Goal: Complete application form

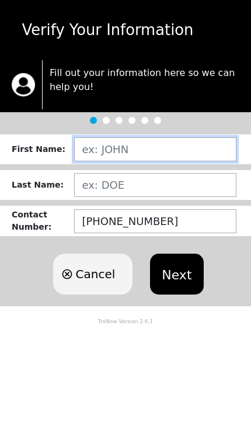
click at [191, 145] on input "text" at bounding box center [155, 149] width 162 height 24
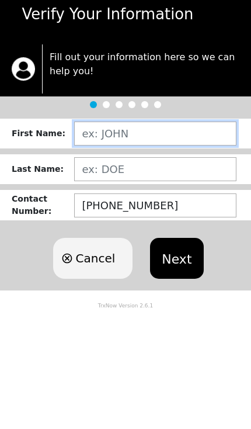
type input "[PERSON_NAME] A"
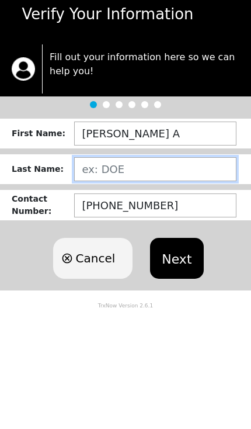
type input "[PERSON_NAME]"
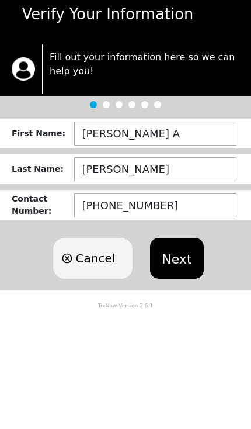
click at [185, 254] on button "Next" at bounding box center [176, 274] width 53 height 41
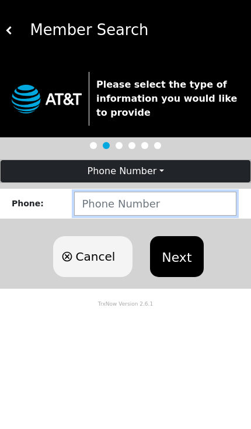
click at [181, 207] on input "number" at bounding box center [155, 204] width 162 height 24
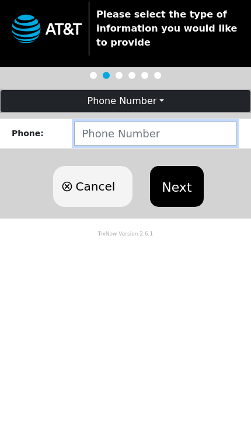
type input "6784992575"
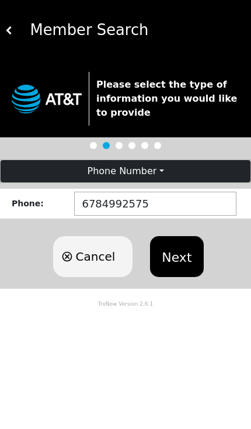
click at [171, 256] on button "Next" at bounding box center [176, 256] width 53 height 41
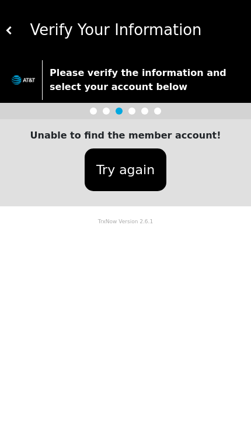
click at [117, 157] on button "Try again" at bounding box center [126, 169] width 82 height 43
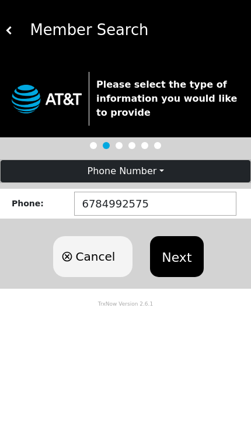
click at [21, 29] on div "Member Search" at bounding box center [129, 30] width 233 height 23
click at [23, 28] on div "Member Search" at bounding box center [129, 30] width 233 height 23
click at [11, 22] on button at bounding box center [9, 30] width 8 height 60
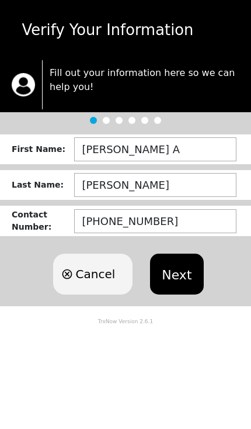
click at [180, 268] on button "Next" at bounding box center [176, 274] width 53 height 41
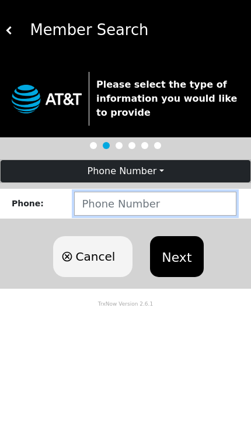
click at [105, 206] on input "number" at bounding box center [155, 204] width 162 height 24
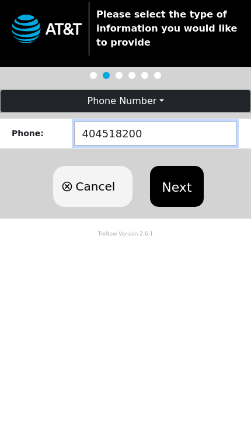
type input "4045182003"
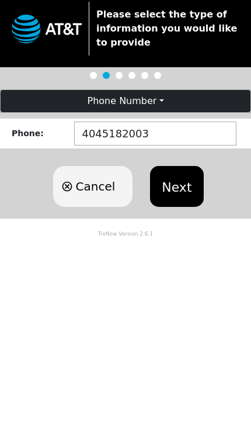
click at [174, 236] on button "Next" at bounding box center [176, 256] width 53 height 41
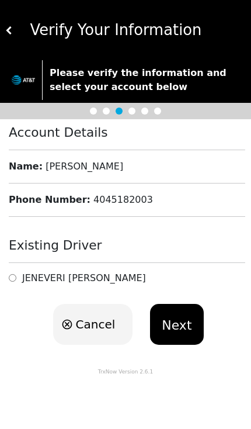
click at [12, 26] on img at bounding box center [9, 30] width 8 height 8
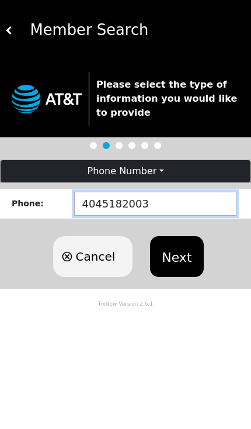
click at [171, 204] on input "4045182003" at bounding box center [155, 204] width 162 height 24
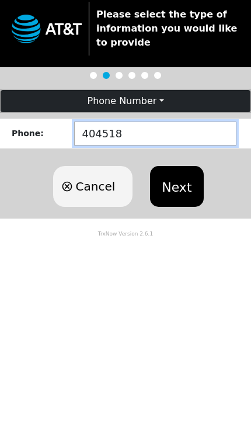
type input "40451"
type input "4"
type input "6784992575"
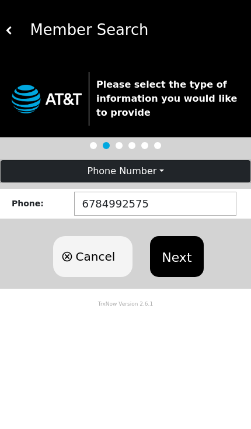
click at [176, 251] on button "Next" at bounding box center [176, 256] width 53 height 41
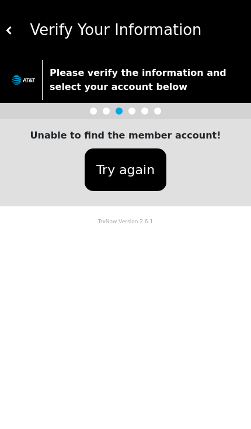
click at [120, 161] on button "Try again" at bounding box center [126, 169] width 82 height 43
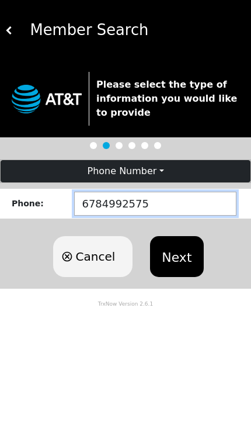
click at [103, 208] on input "6784992575" at bounding box center [155, 204] width 162 height 24
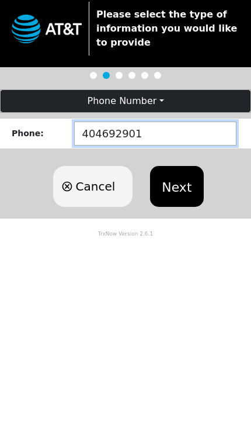
type input "4046929012"
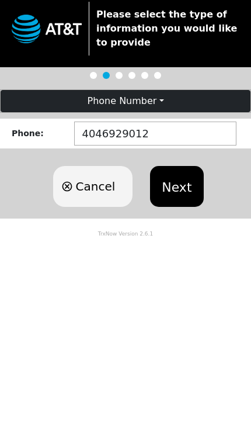
click at [171, 236] on button "Next" at bounding box center [176, 256] width 53 height 41
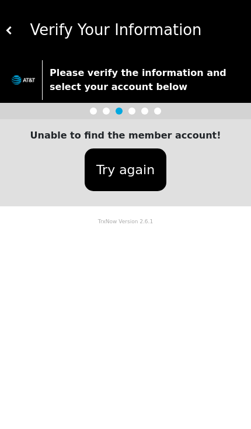
click at [122, 171] on button "Try again" at bounding box center [126, 169] width 82 height 43
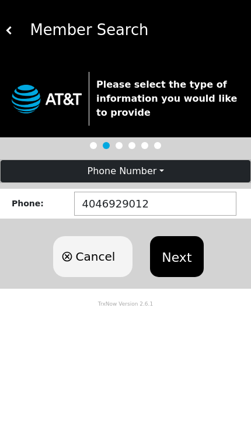
click at [161, 174] on button "Phone Number" at bounding box center [126, 171] width 250 height 22
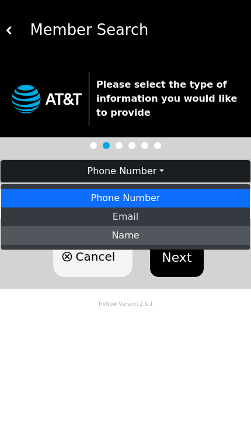
click at [143, 238] on link "Name" at bounding box center [125, 235] width 249 height 19
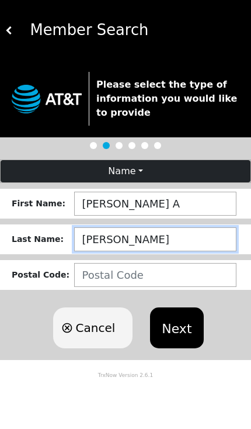
click at [118, 244] on input "string" at bounding box center [155, 239] width 162 height 24
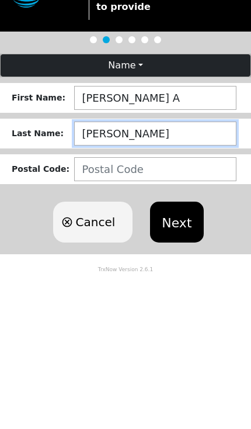
type input "[PERSON_NAME]"
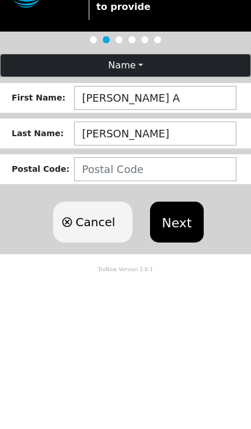
click at [179, 307] on button "Next" at bounding box center [176, 327] width 53 height 41
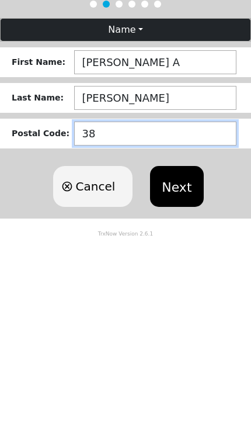
type input "389"
type input "38930"
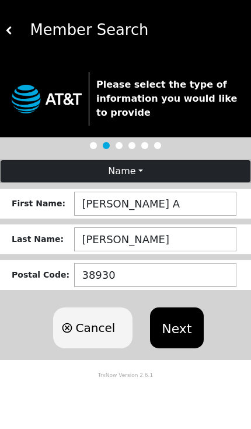
click at [182, 307] on button "Next" at bounding box center [176, 327] width 53 height 41
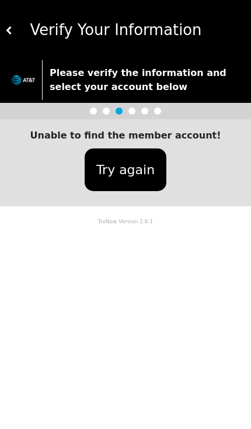
click at [121, 169] on button "Try again" at bounding box center [126, 169] width 82 height 43
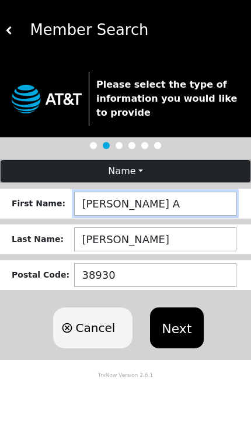
click at [92, 201] on input "string" at bounding box center [155, 204] width 162 height 24
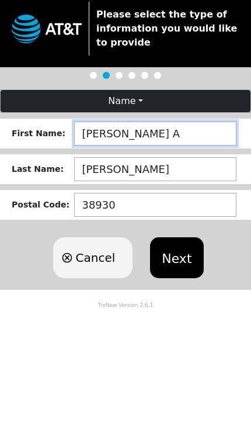
click at [135, 160] on button "Name" at bounding box center [126, 171] width 250 height 22
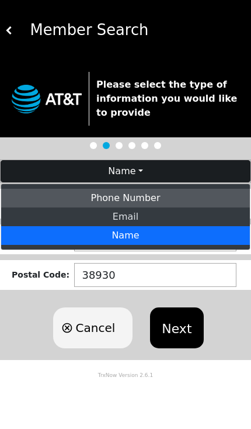
click at [152, 205] on link "Phone Number" at bounding box center [125, 198] width 249 height 19
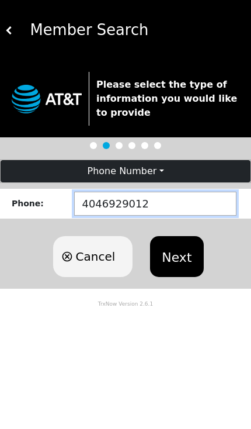
click at [144, 206] on input "4046929012" at bounding box center [155, 204] width 162 height 24
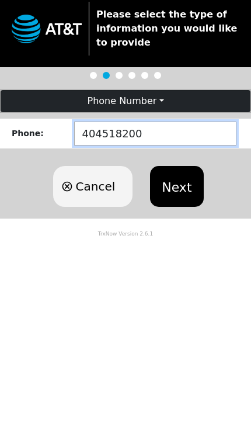
type input "4045182003"
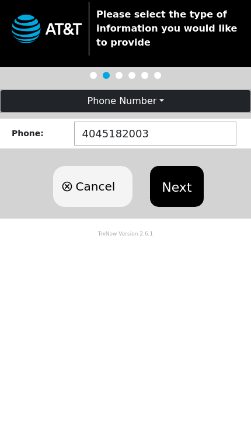
click at [174, 236] on button "Next" at bounding box center [176, 256] width 53 height 41
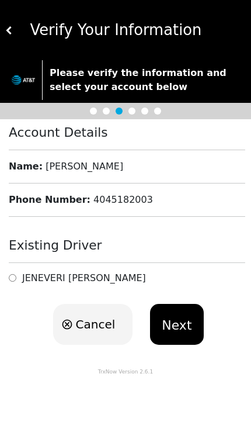
click at [26, 275] on h6 "[PERSON_NAME]" at bounding box center [84, 277] width 124 height 11
click at [180, 322] on button "Next" at bounding box center [176, 324] width 53 height 41
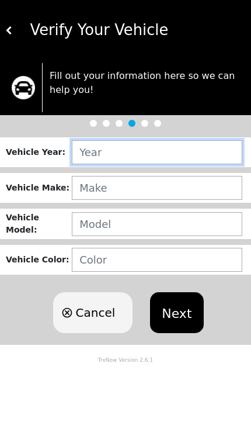
click at [92, 151] on input "text" at bounding box center [157, 152] width 171 height 24
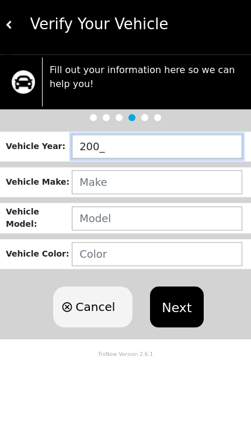
type input "2006"
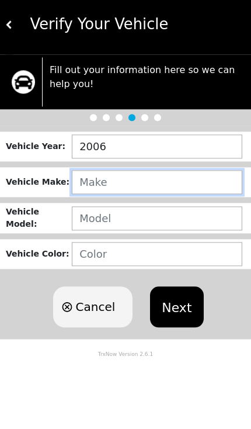
click at [84, 193] on input "text" at bounding box center [157, 188] width 171 height 24
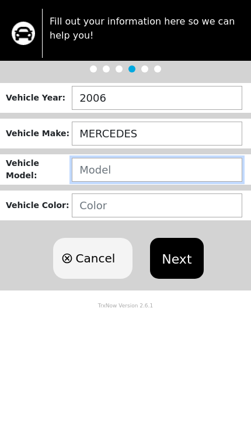
click at [85, 212] on input "text" at bounding box center [157, 224] width 171 height 24
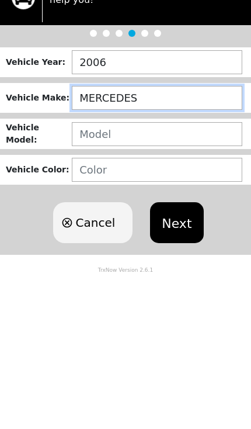
click at [199, 176] on input "MERCEDES" at bounding box center [157, 188] width 171 height 24
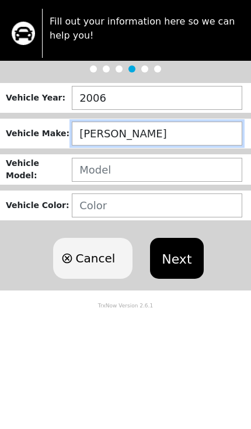
type input "MERCEDES BENZ"
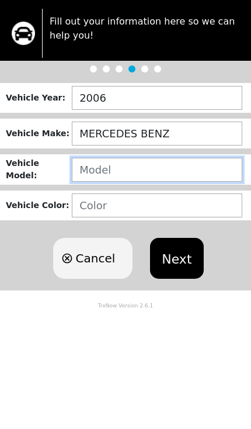
click at [92, 212] on input "text" at bounding box center [157, 224] width 171 height 24
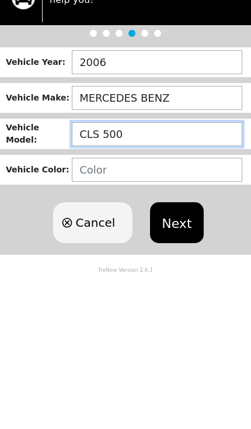
type input "CLS 500"
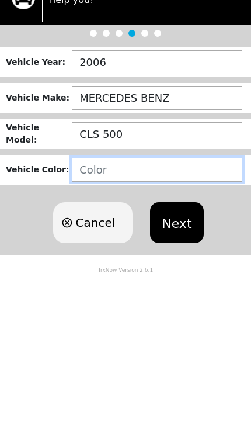
click at [80, 248] on input "text" at bounding box center [157, 260] width 171 height 24
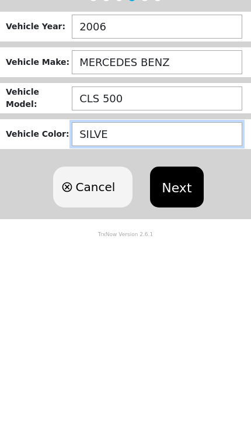
type input "SILVER"
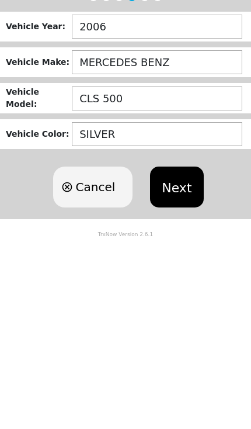
click at [172, 292] on button "Next" at bounding box center [176, 312] width 53 height 41
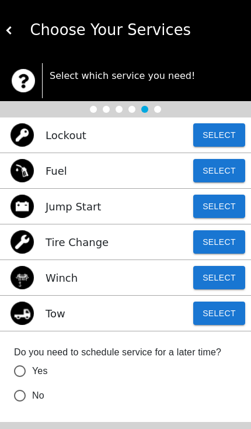
click at [227, 311] on button "Select" at bounding box center [219, 312] width 52 height 23
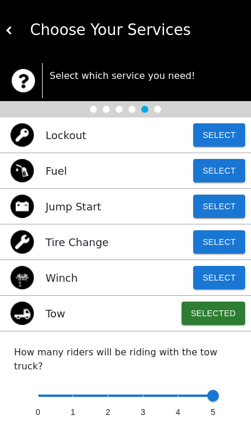
type input "0"
click at [39, 393] on span at bounding box center [38, 396] width 12 height 12
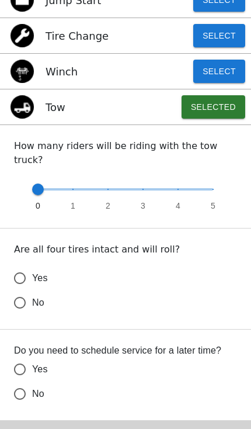
scroll to position [171, 0]
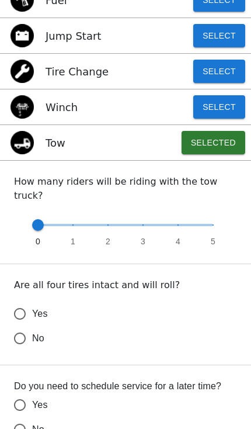
click at [20, 301] on input "Yes" at bounding box center [20, 313] width 25 height 25
radio input "false"
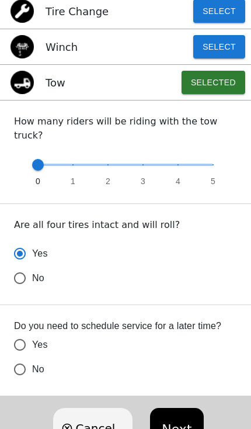
scroll to position [233, 0]
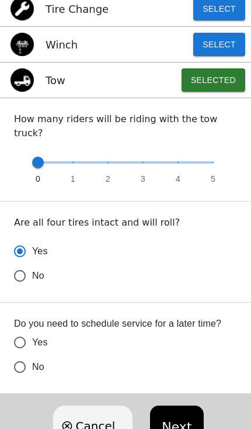
click at [29, 288] on input "No" at bounding box center [20, 275] width 25 height 25
radio input "false"
radio input "true"
click at [185, 409] on button "Next" at bounding box center [176, 425] width 53 height 41
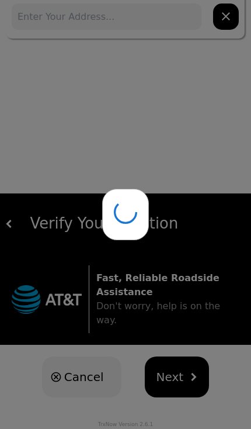
scroll to position [19, 0]
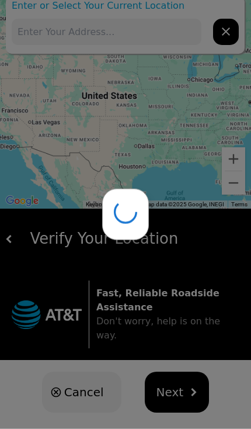
type input "[STREET_ADDRESS]"
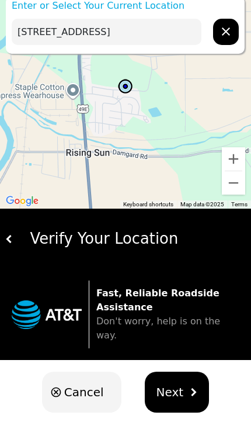
click at [182, 375] on button "Next" at bounding box center [177, 392] width 65 height 41
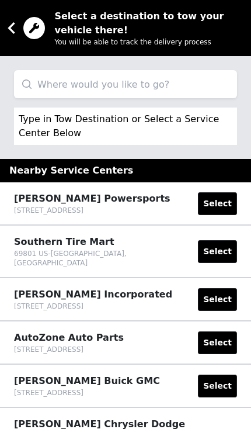
click at [199, 84] on input "search" at bounding box center [125, 84] width 223 height 28
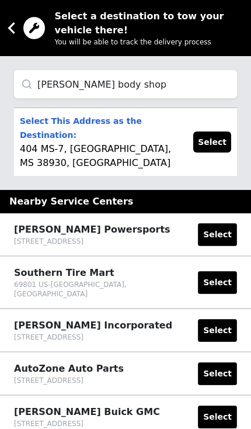
type input "[PERSON_NAME] body shop"
click at [217, 134] on button "Select" at bounding box center [212, 141] width 38 height 21
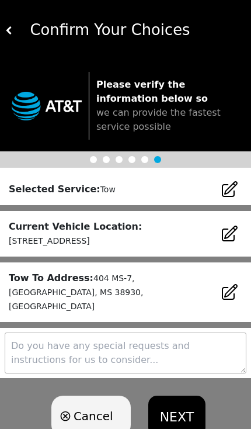
click at [169, 407] on button "NEXT" at bounding box center [176, 416] width 57 height 41
